Goal: Information Seeking & Learning: Check status

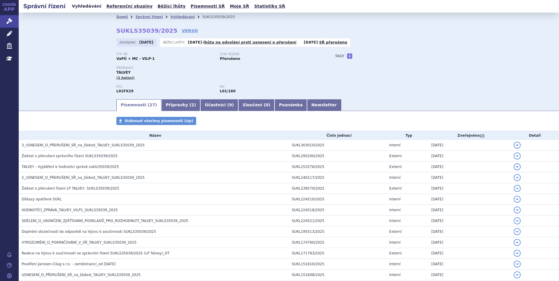
click at [91, 6] on link "Vyhledávání" at bounding box center [86, 6] width 33 height 8
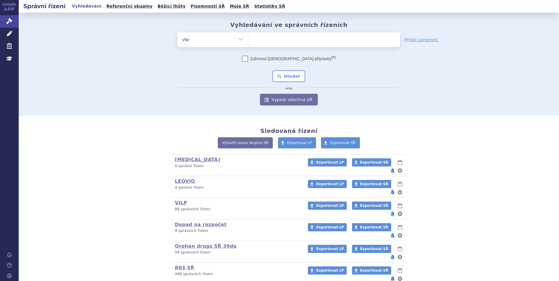
type input "SUKLS35039/2025"
select select "SUKLS35039/2025"
click at [284, 75] on button "Hledat" at bounding box center [288, 76] width 33 height 12
